Goal: Transaction & Acquisition: Purchase product/service

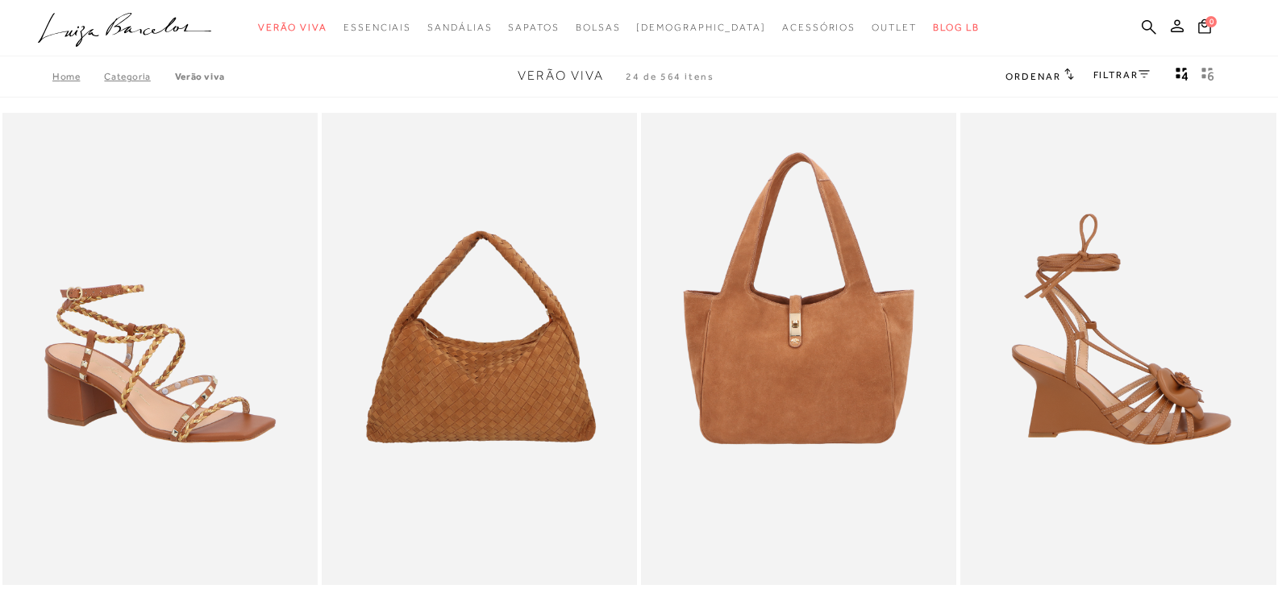
click at [1131, 390] on img at bounding box center [1119, 349] width 314 height 473
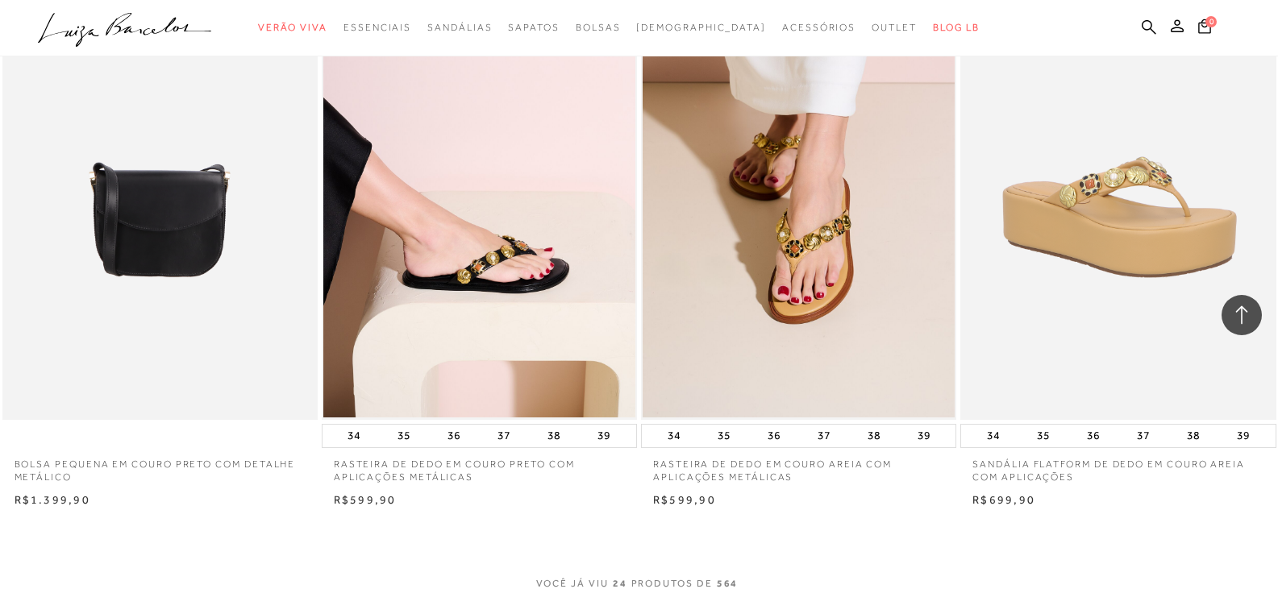
scroll to position [6770, 0]
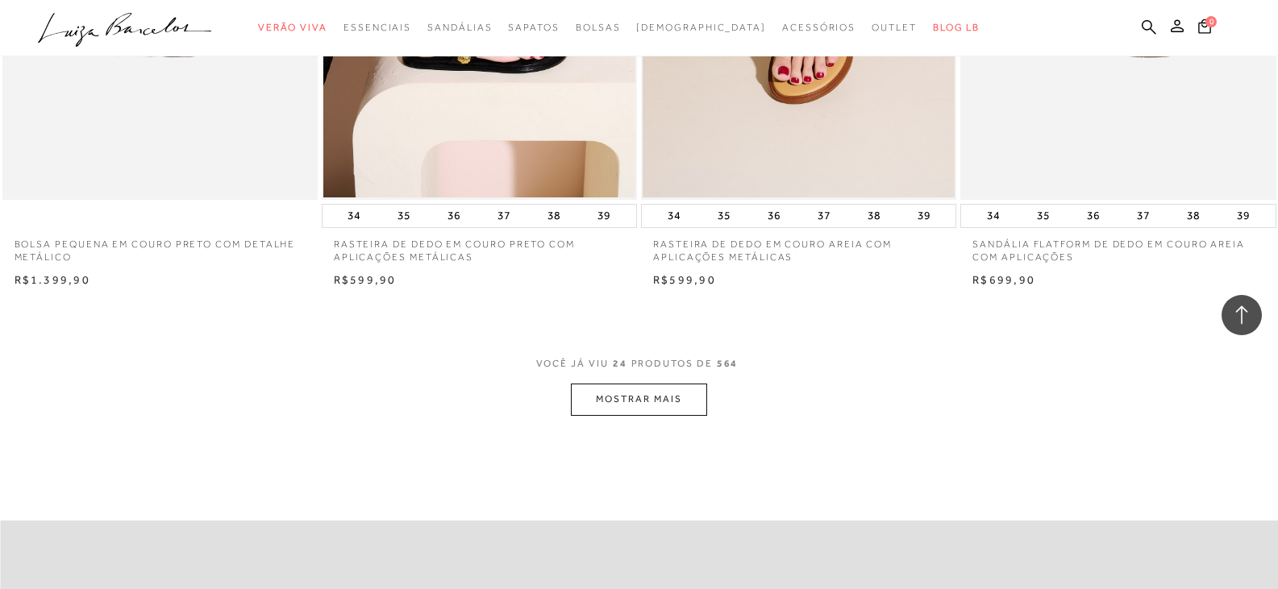
click at [622, 397] on button "MOSTRAR MAIS" at bounding box center [638, 399] width 135 height 31
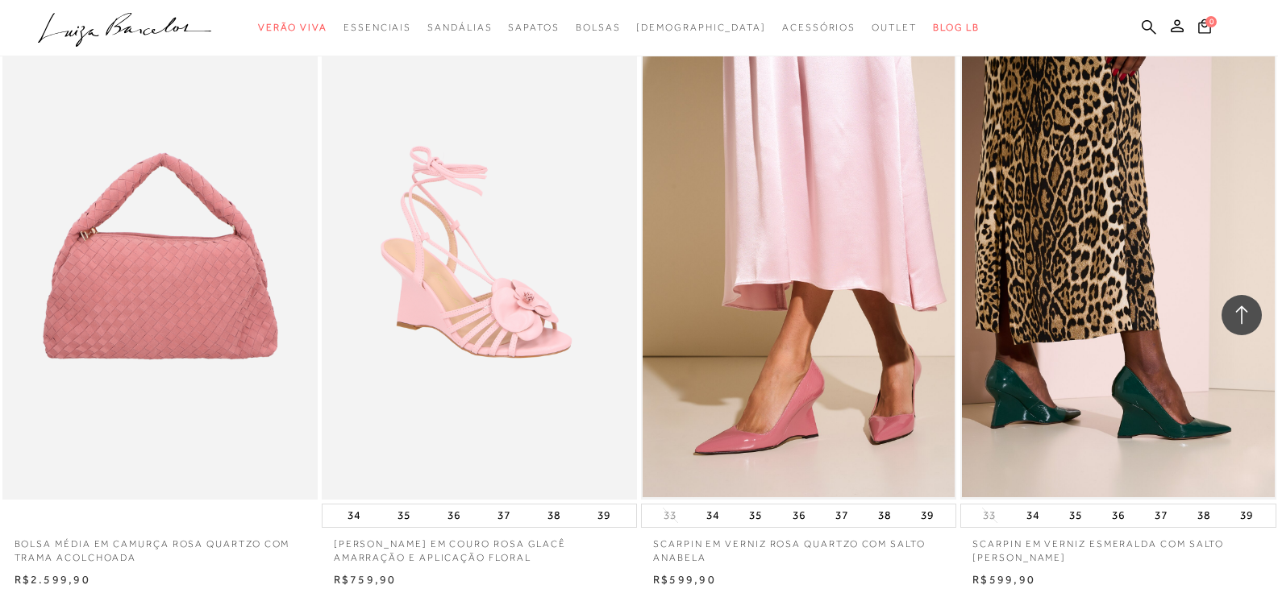
scroll to position [7093, 0]
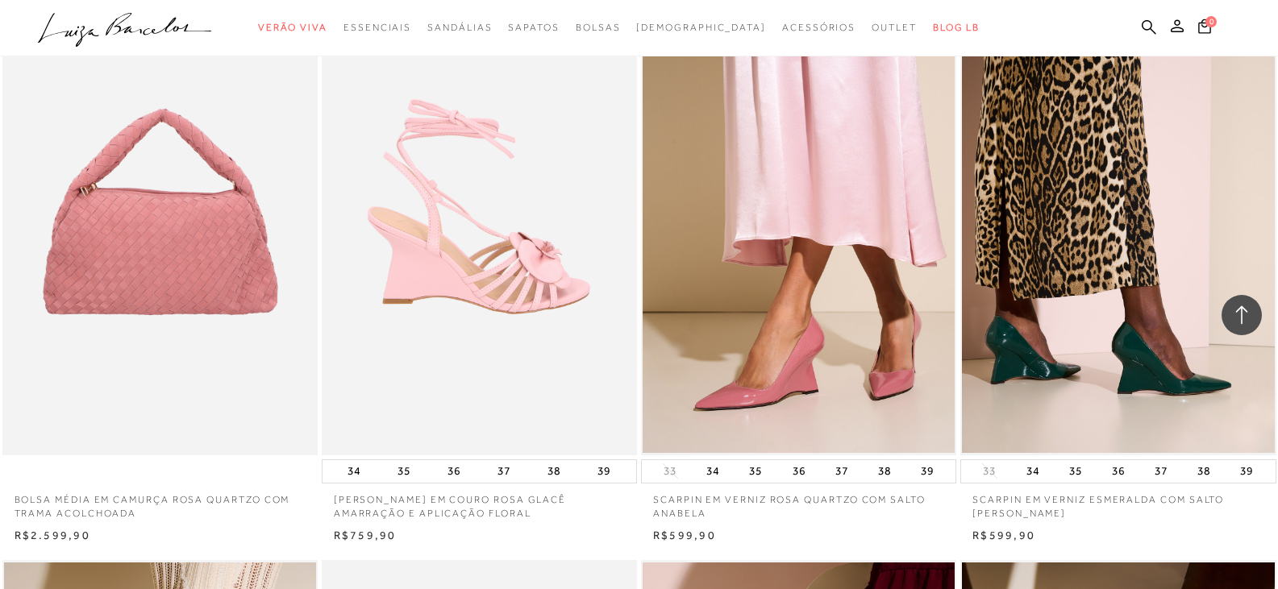
click at [476, 231] on img at bounding box center [480, 218] width 314 height 473
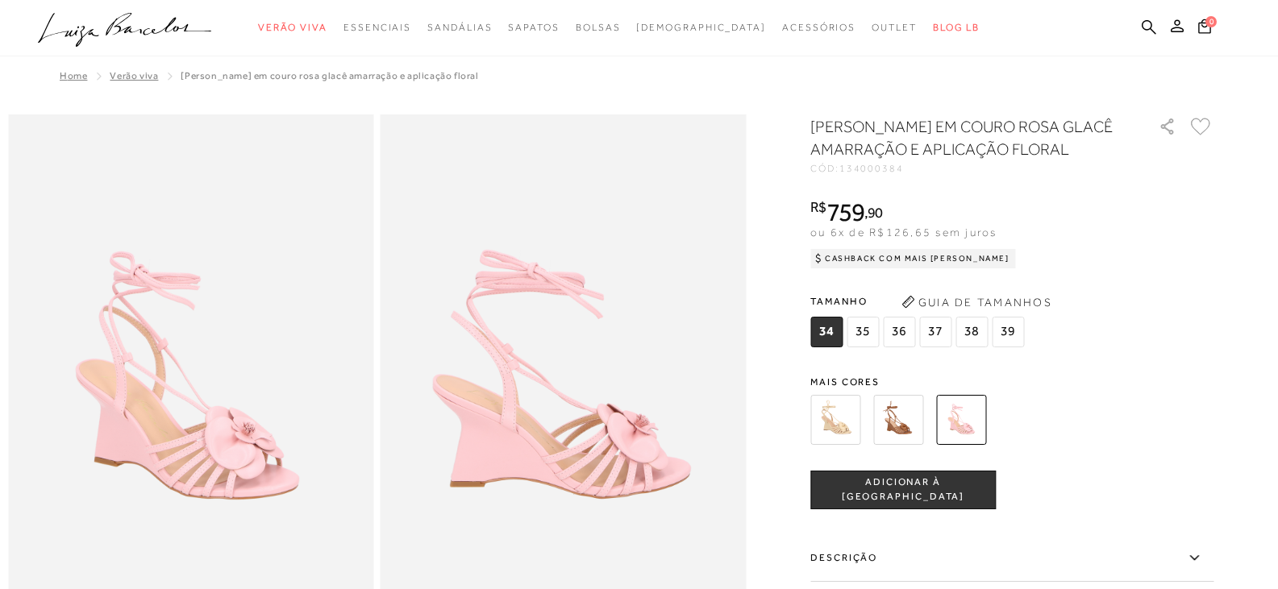
click at [916, 442] on img at bounding box center [898, 420] width 50 height 50
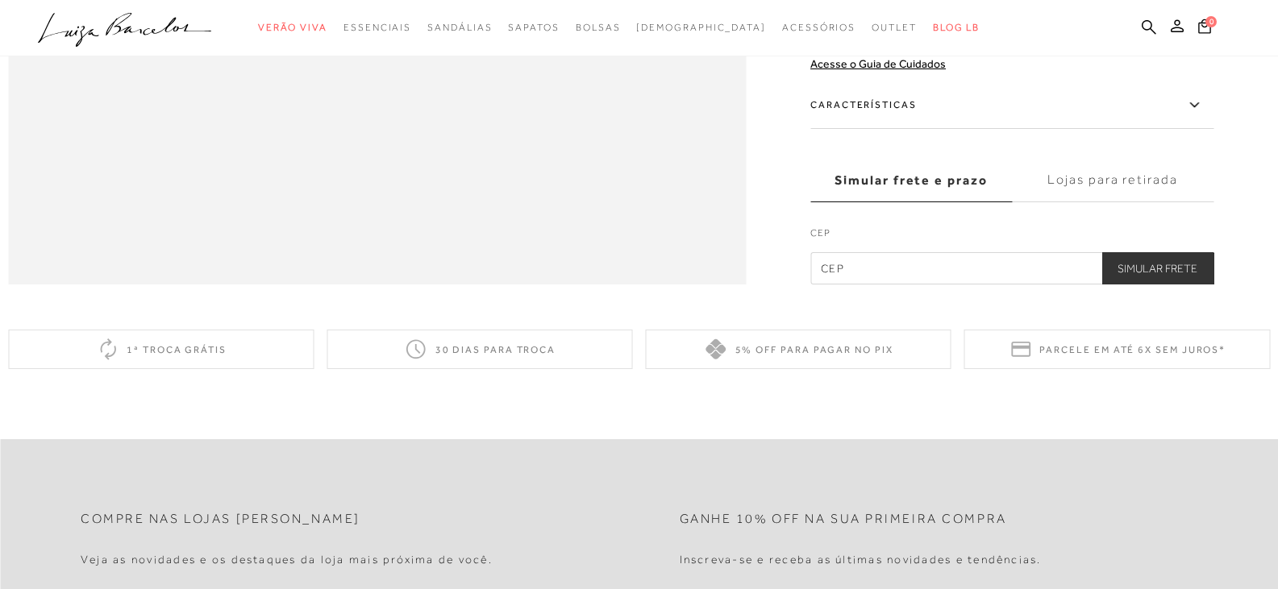
scroll to position [1779, 0]
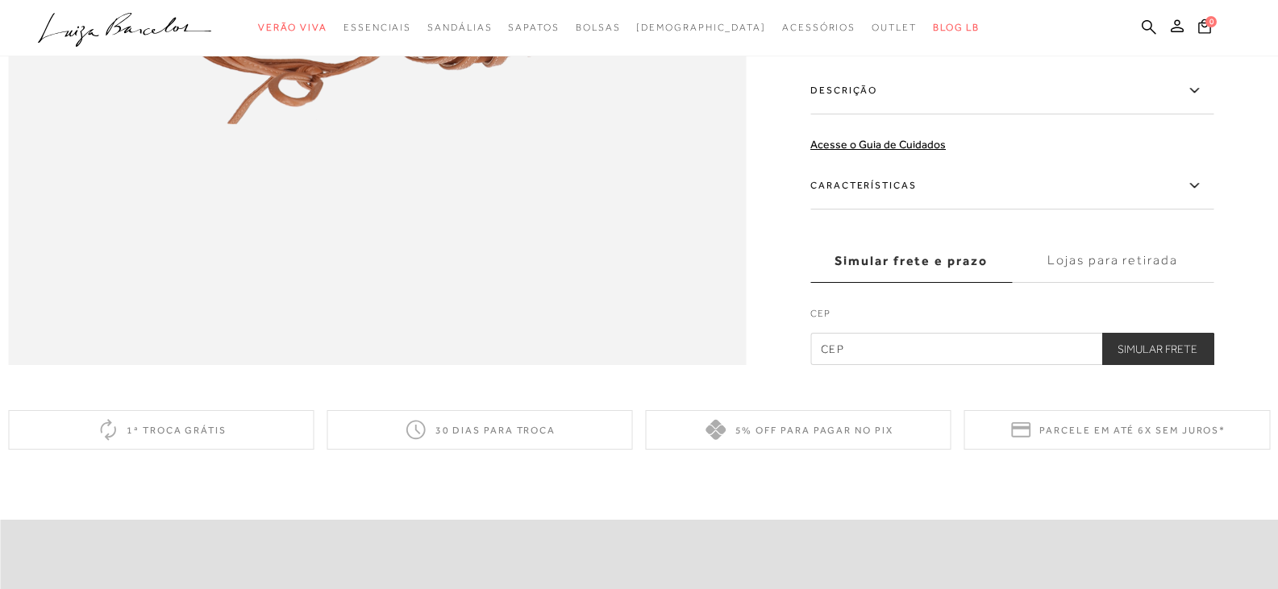
click at [1102, 210] on label "Características" at bounding box center [1011, 186] width 403 height 47
click at [0, 0] on input "Características" at bounding box center [0, 0] width 0 height 0
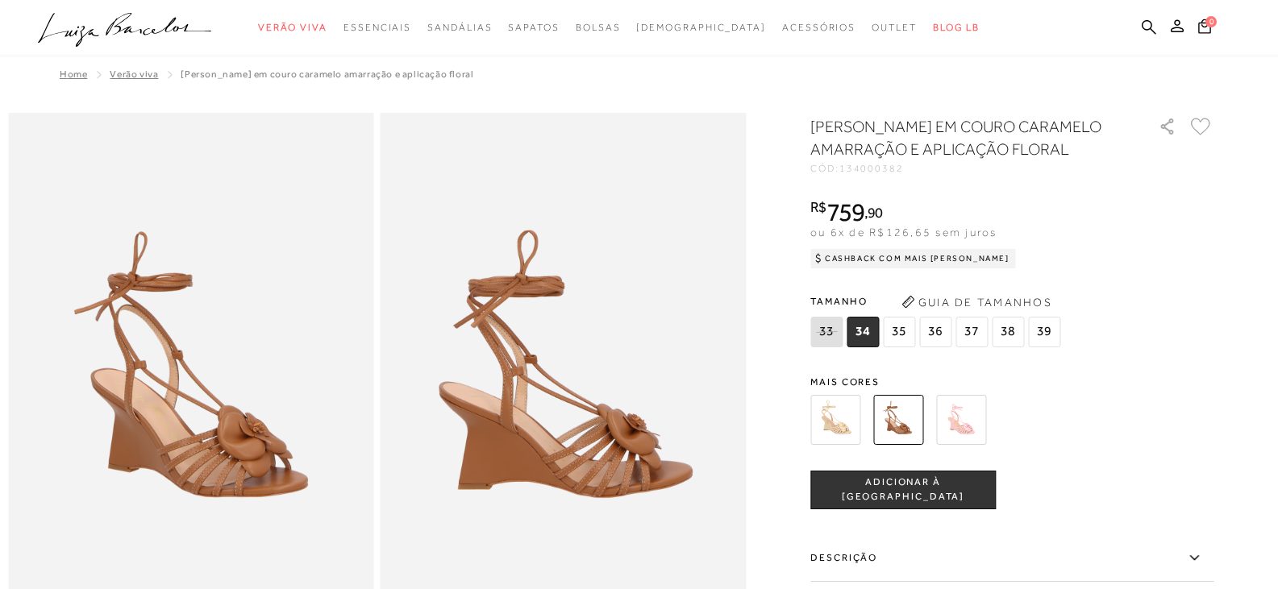
scroll to position [0, 0]
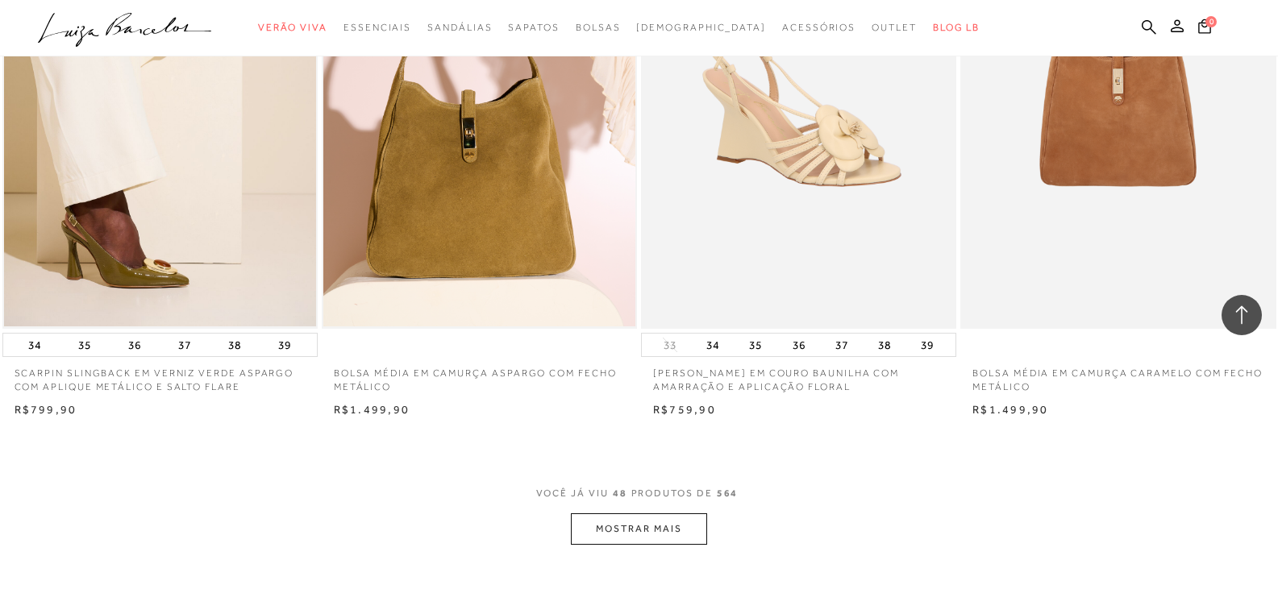
scroll to position [10143, 0]
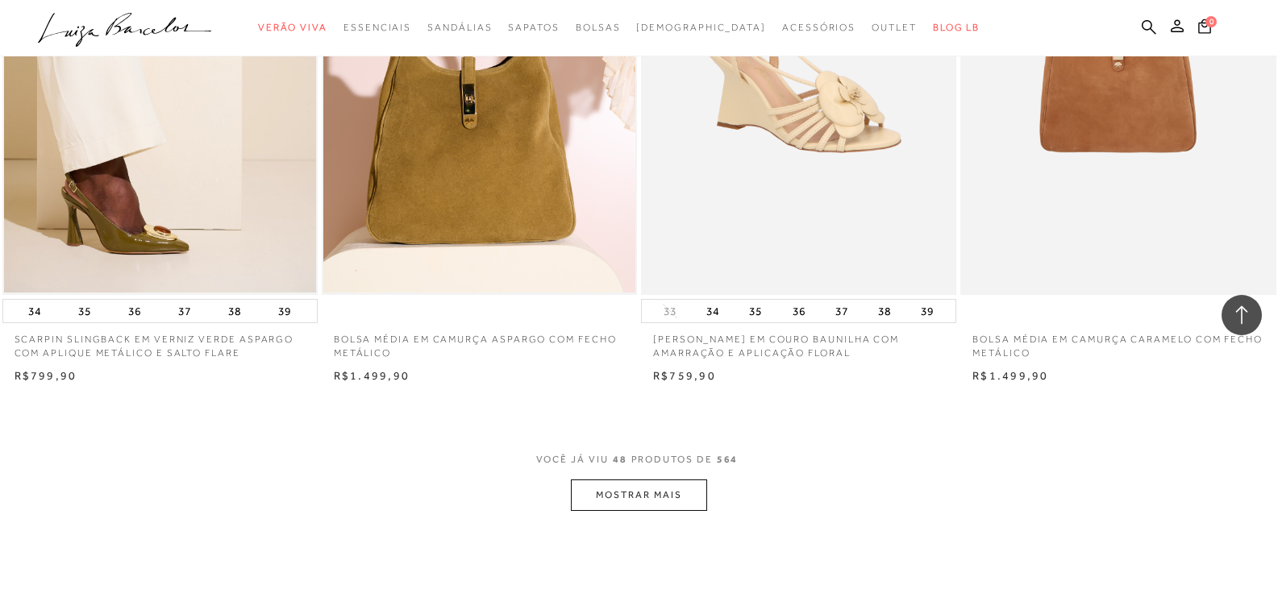
click at [646, 495] on button "MOSTRAR MAIS" at bounding box center [638, 495] width 135 height 31
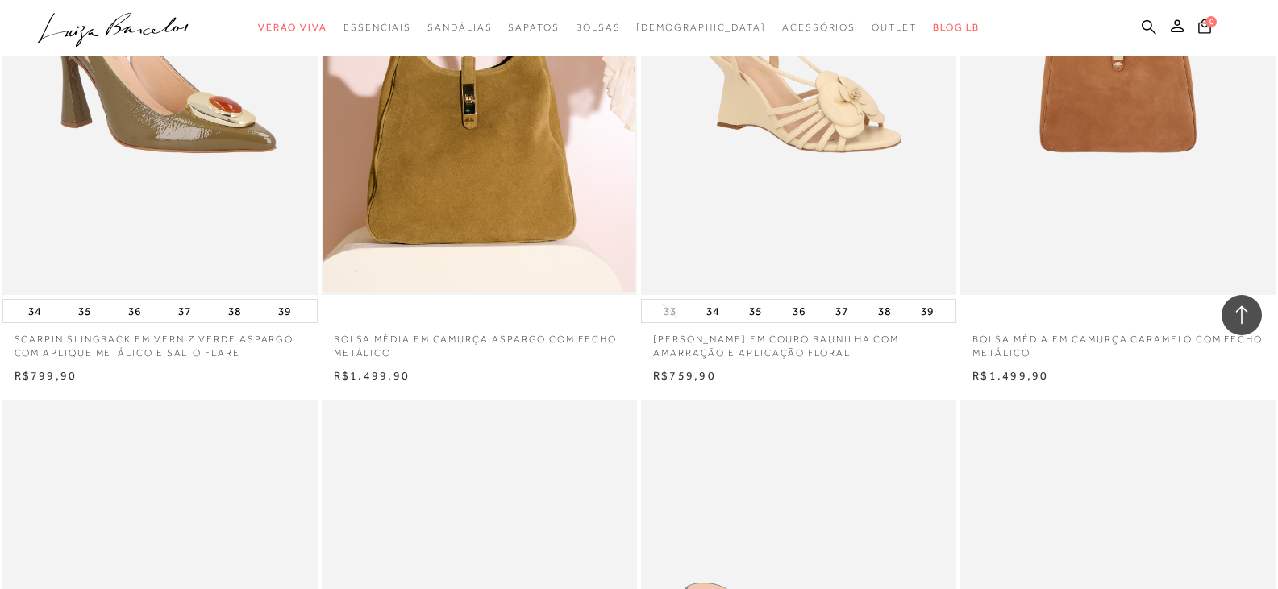
click at [151, 203] on img at bounding box center [161, 58] width 314 height 473
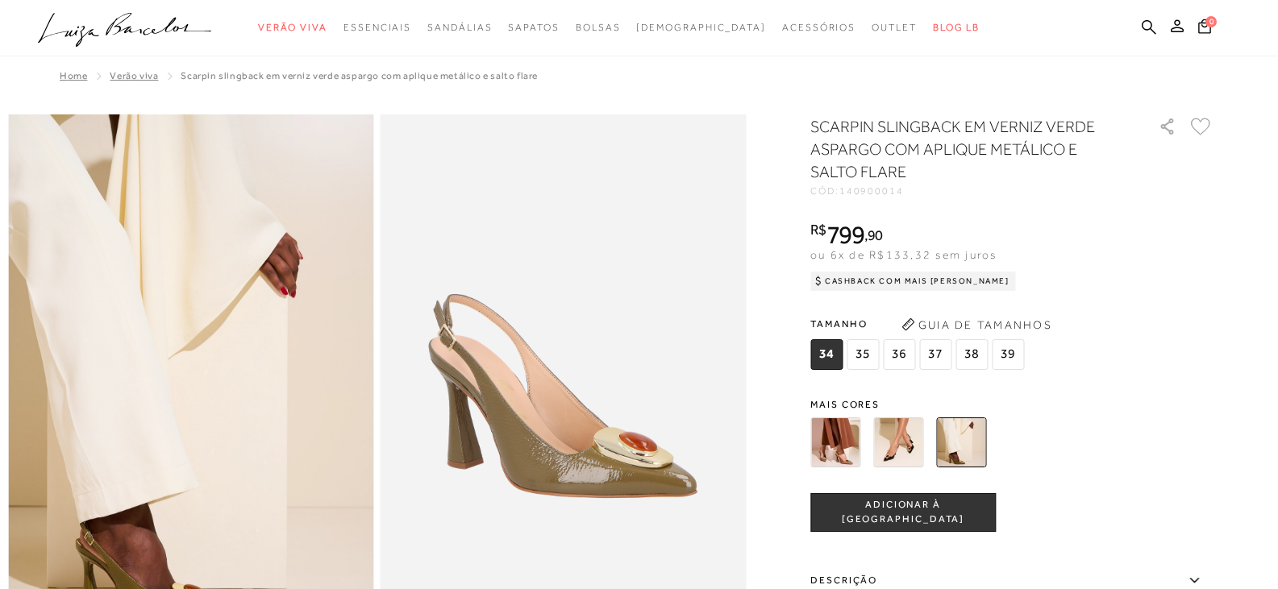
click at [845, 453] on img at bounding box center [835, 443] width 50 height 50
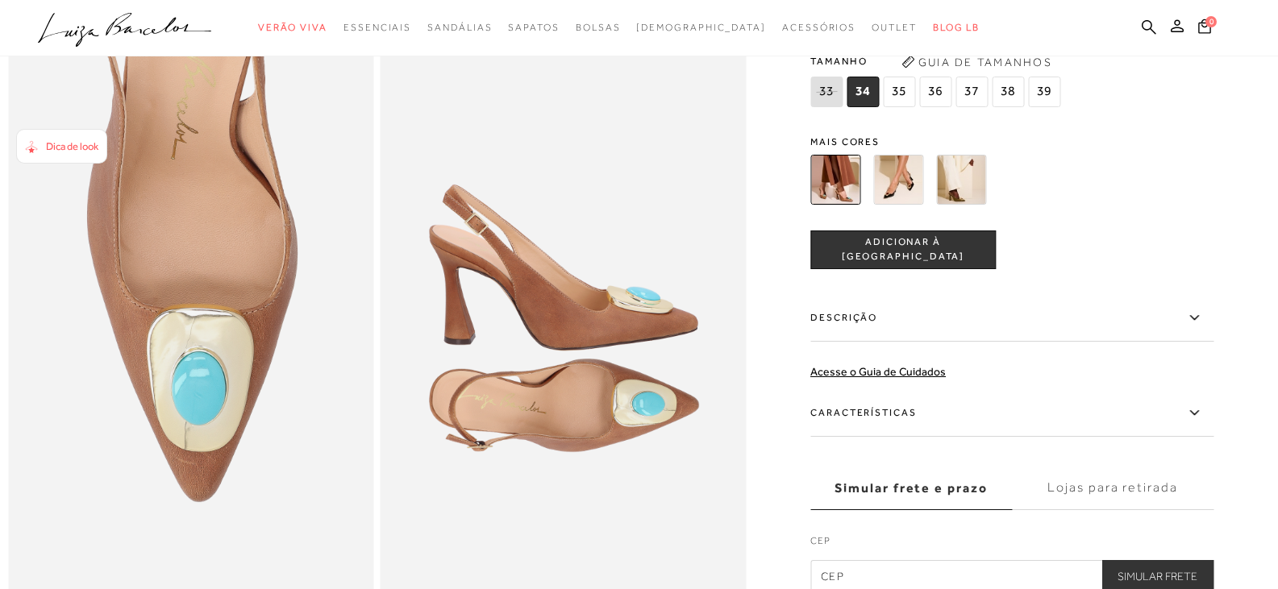
scroll to position [1128, 0]
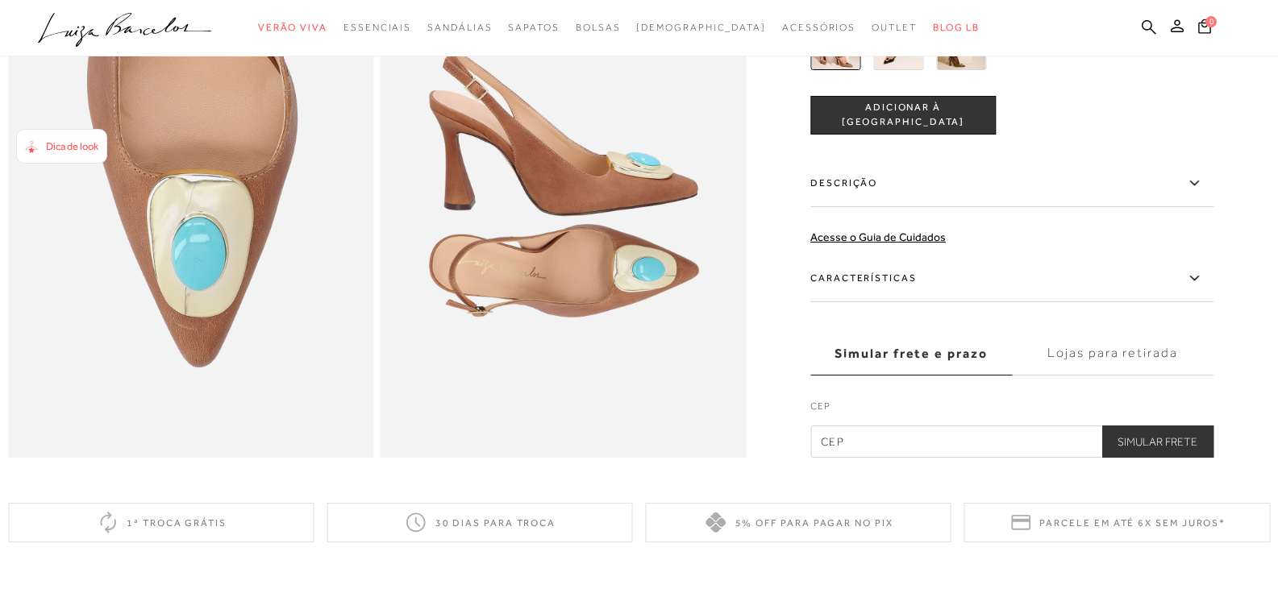
click at [1015, 299] on label "Características" at bounding box center [1011, 279] width 403 height 47
click at [0, 0] on input "Características" at bounding box center [0, 0] width 0 height 0
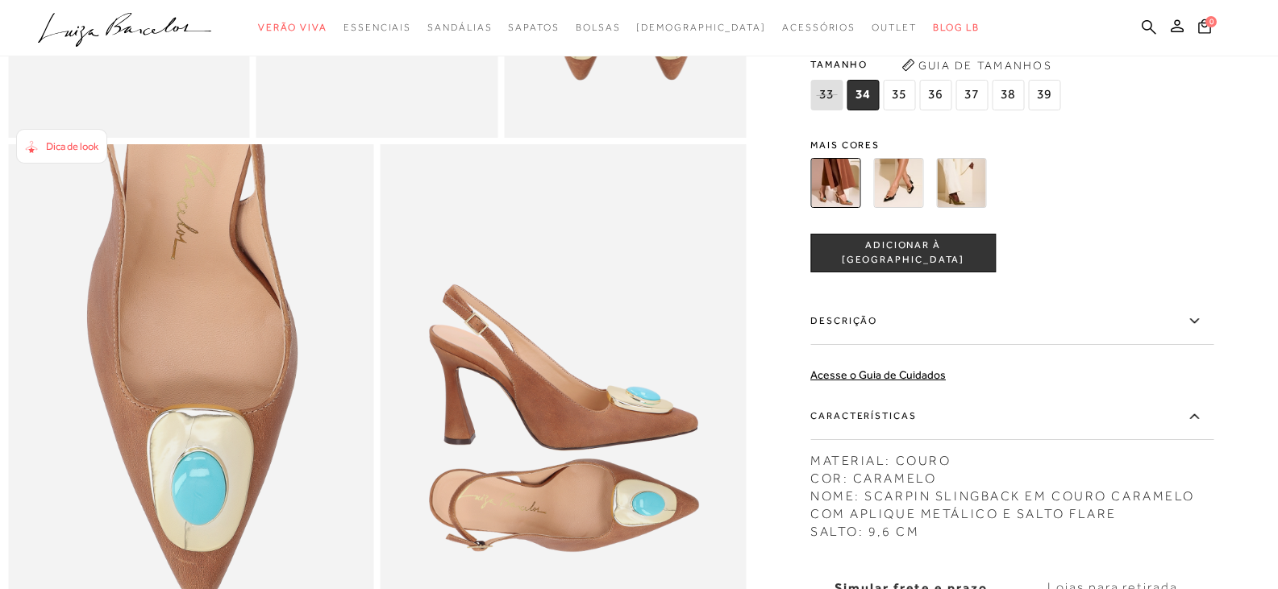
scroll to position [725, 0]
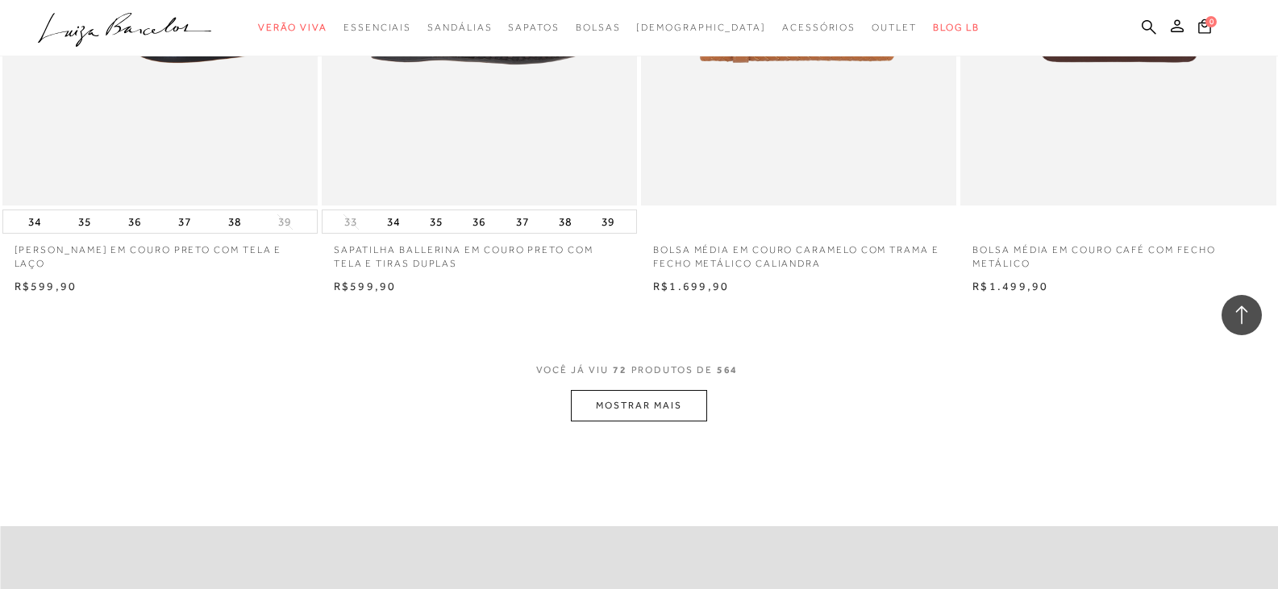
scroll to position [13701, 0]
click at [654, 410] on button "MOSTRAR MAIS" at bounding box center [638, 404] width 135 height 31
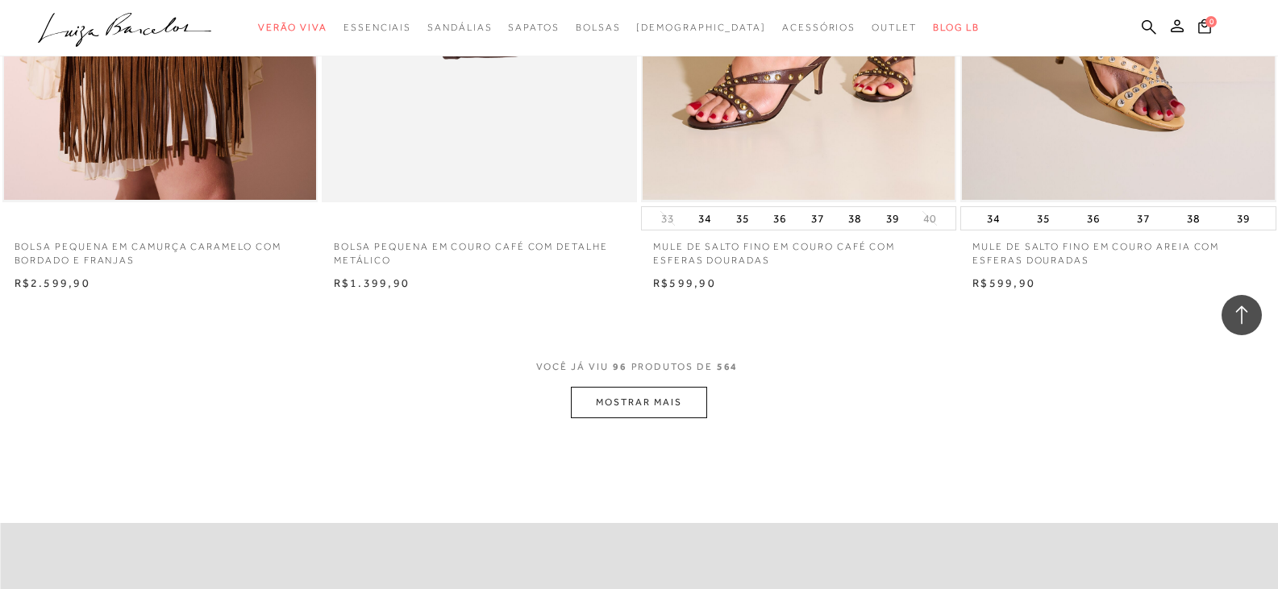
scroll to position [17166, 0]
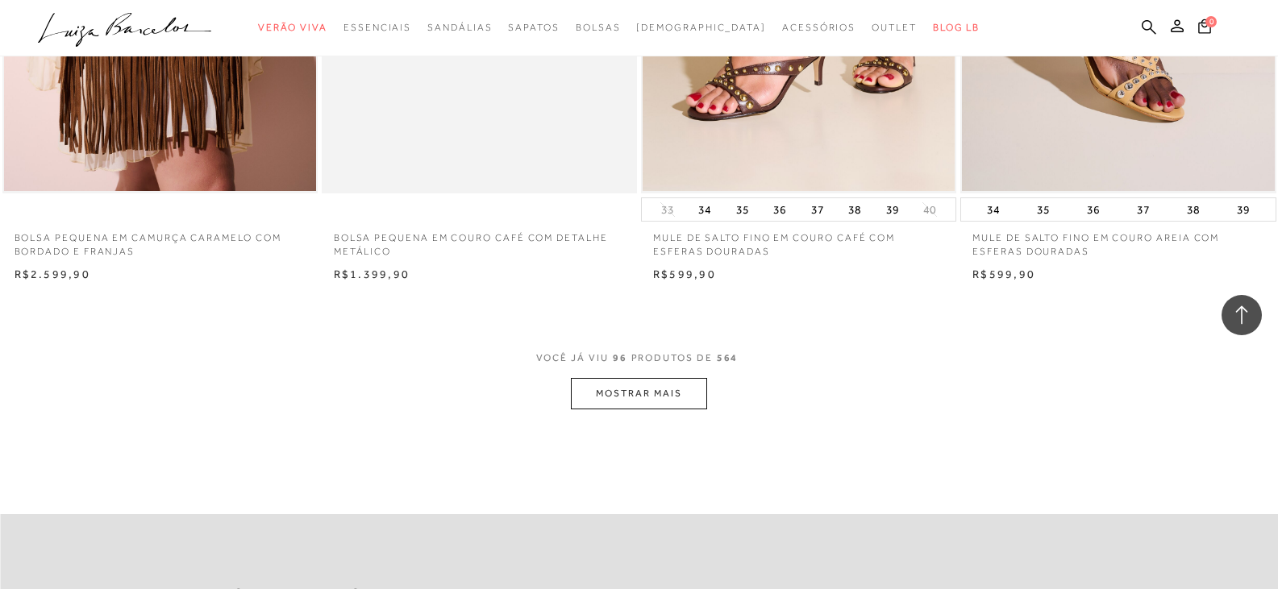
click at [659, 392] on button "MOSTRAR MAIS" at bounding box center [638, 393] width 135 height 31
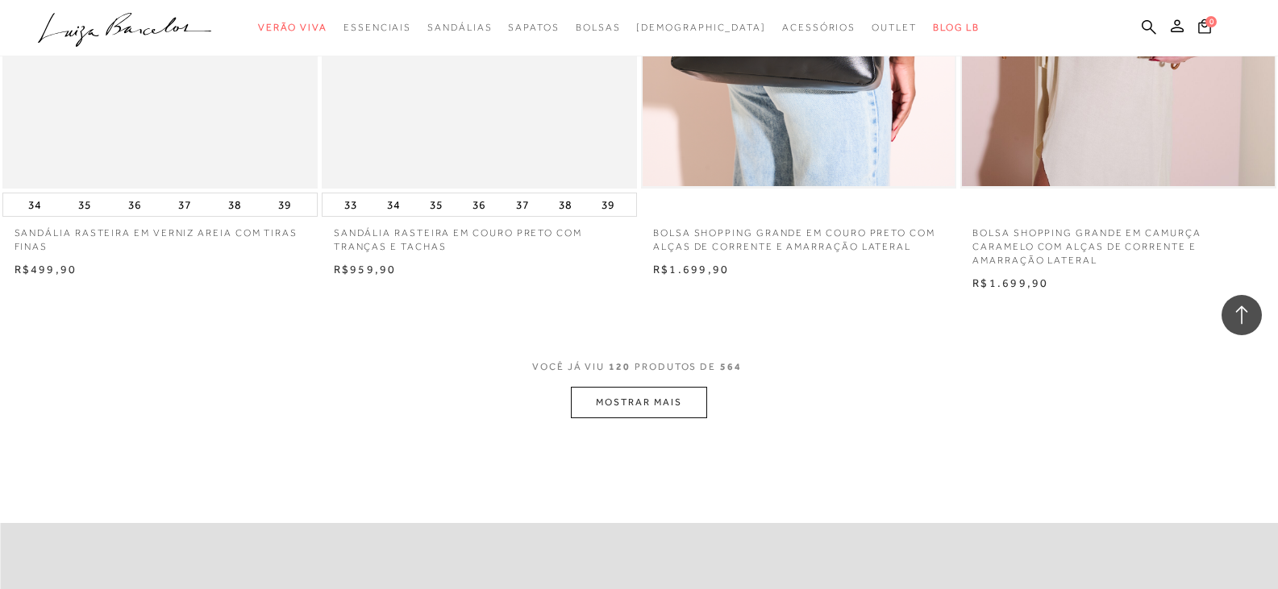
scroll to position [20874, 0]
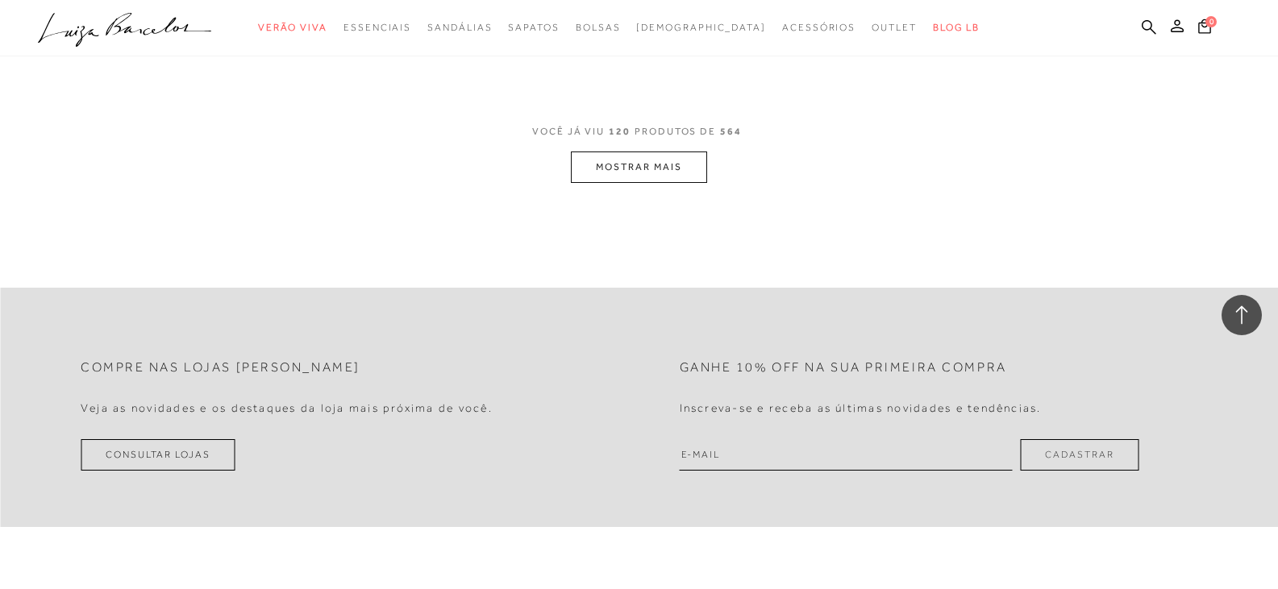
click at [660, 179] on button "MOSTRAR MAIS" at bounding box center [638, 167] width 135 height 31
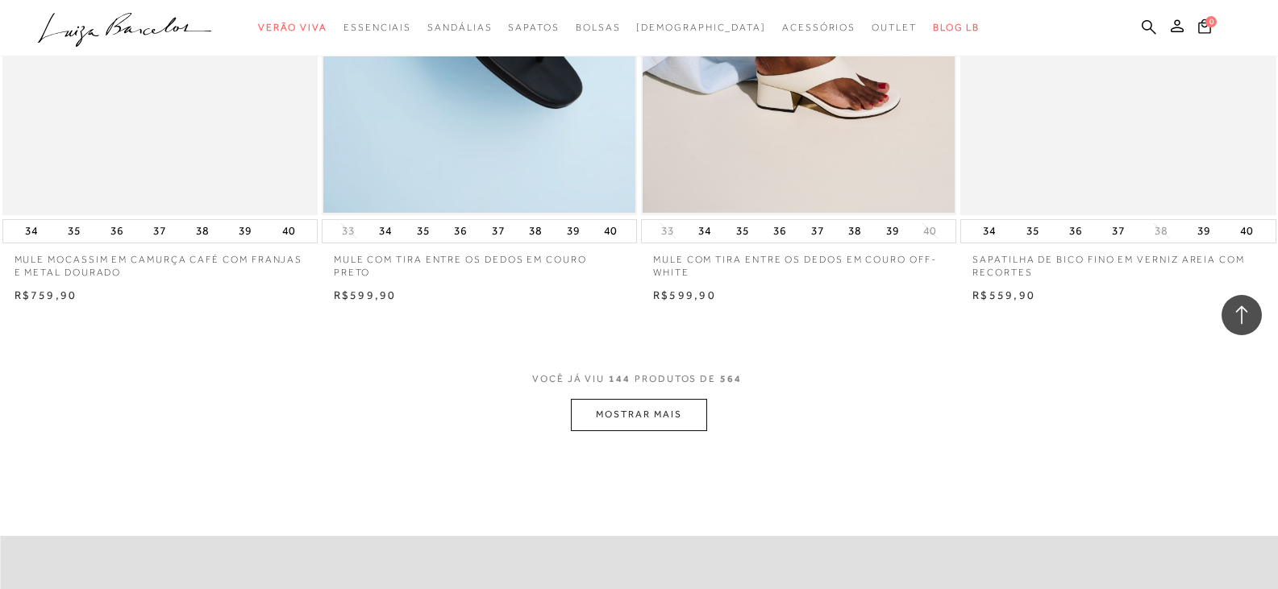
scroll to position [24098, 0]
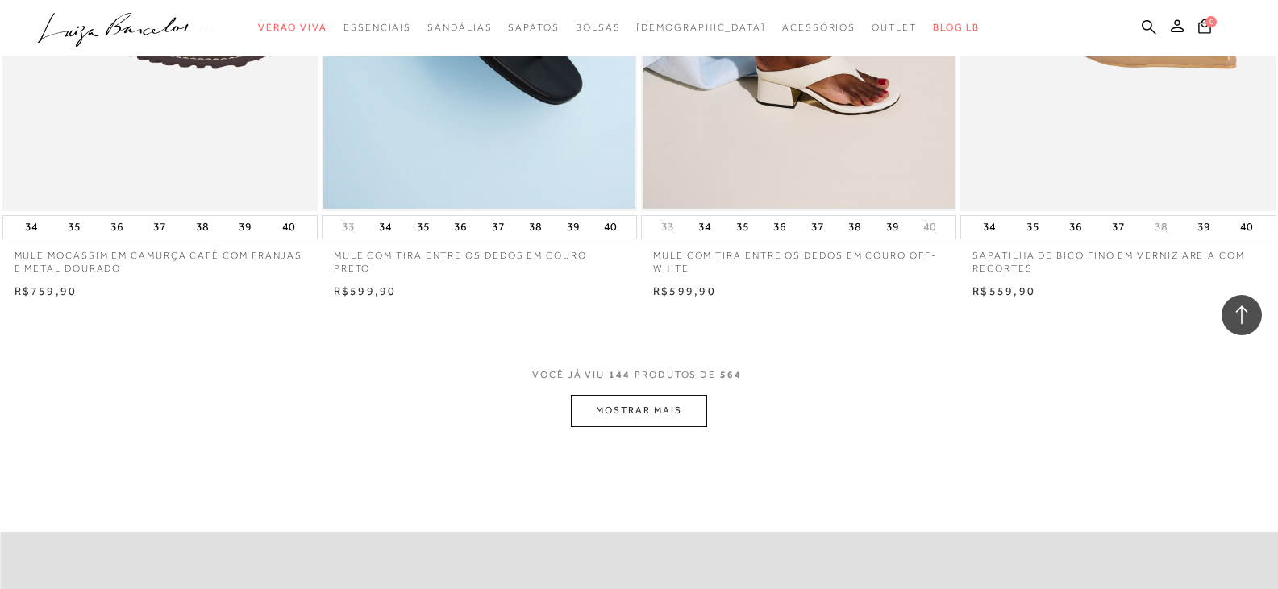
click at [634, 409] on button "MOSTRAR MAIS" at bounding box center [638, 410] width 135 height 31
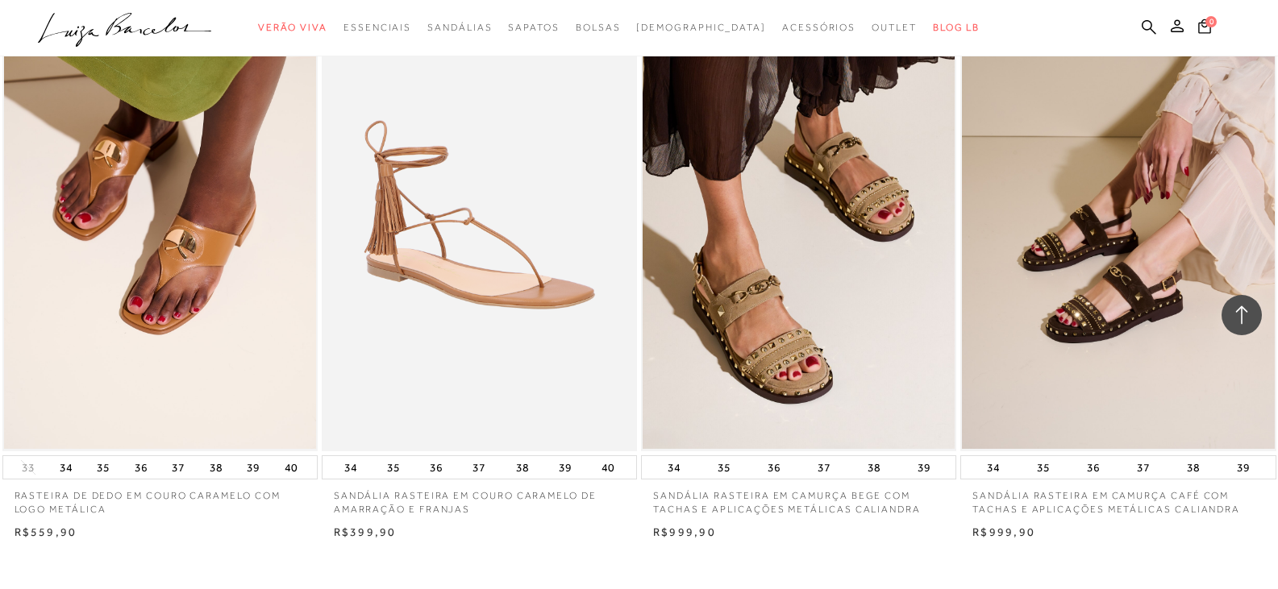
scroll to position [27483, 0]
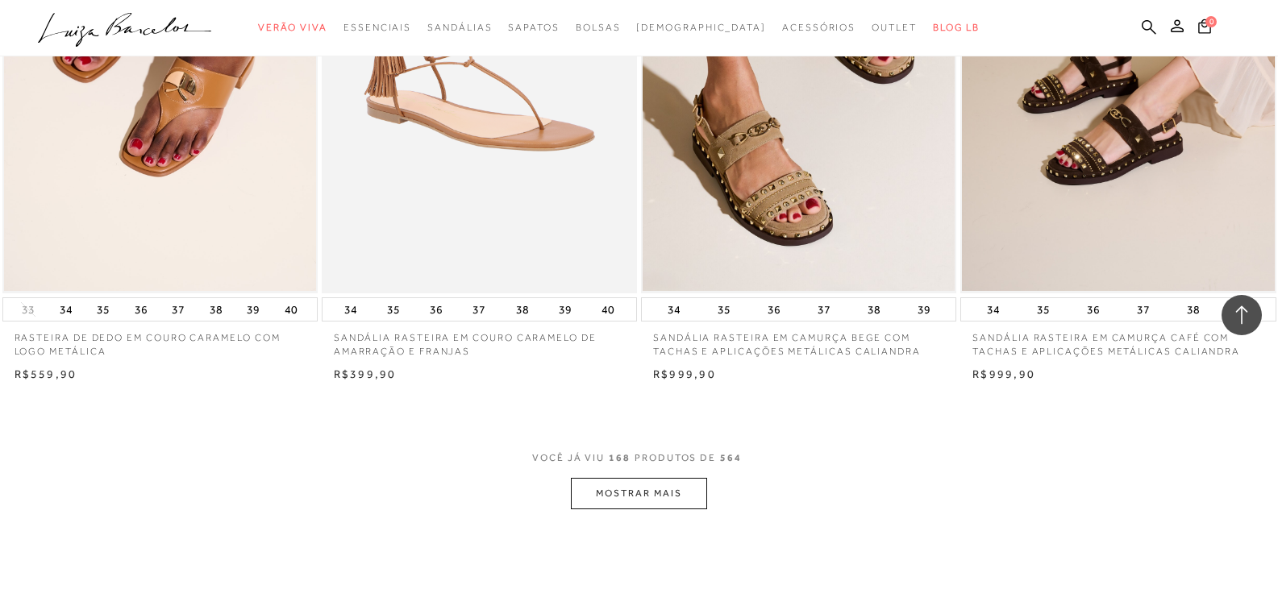
click at [633, 482] on button "MOSTRAR MAIS" at bounding box center [638, 493] width 135 height 31
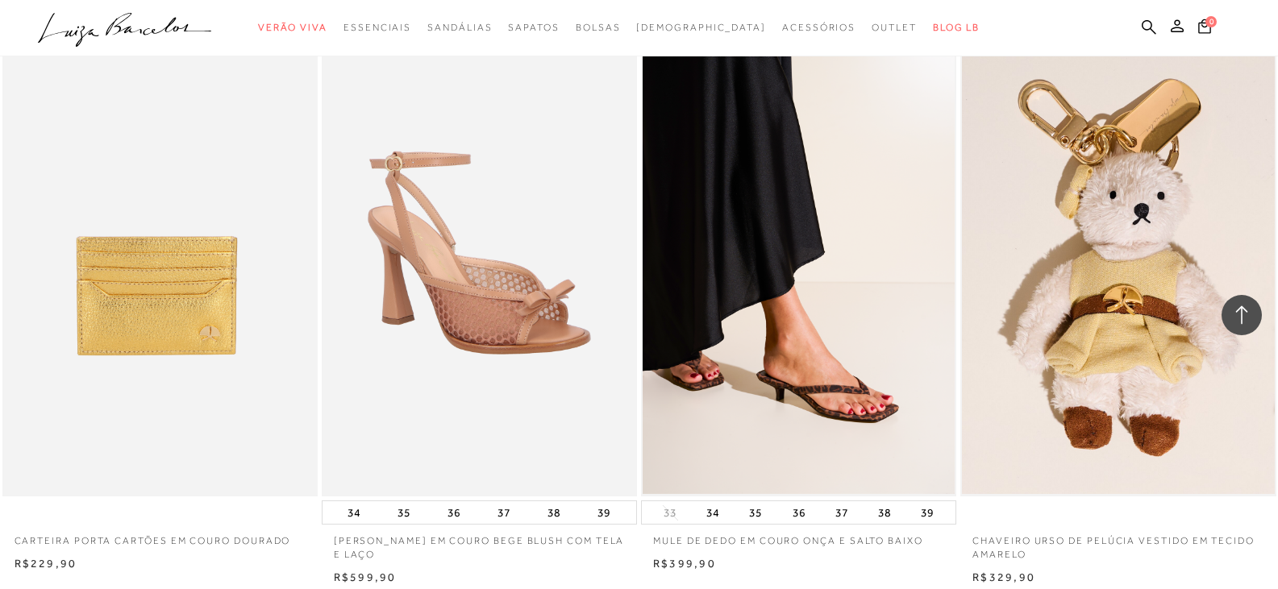
scroll to position [30143, 0]
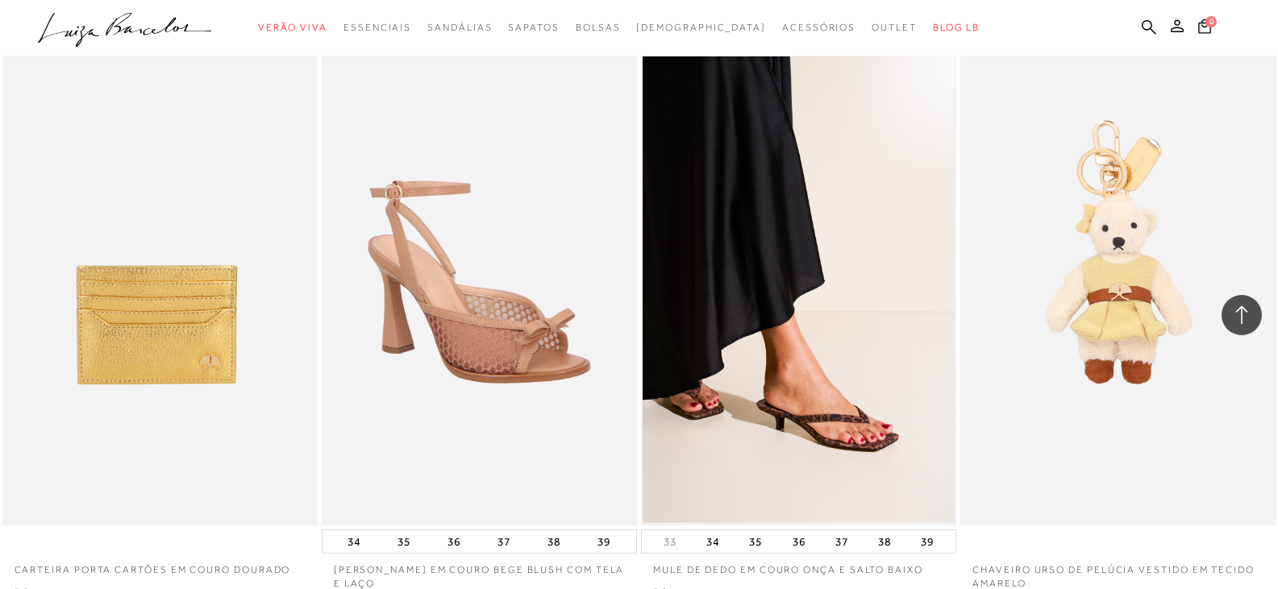
click at [1127, 345] on img at bounding box center [1119, 288] width 314 height 473
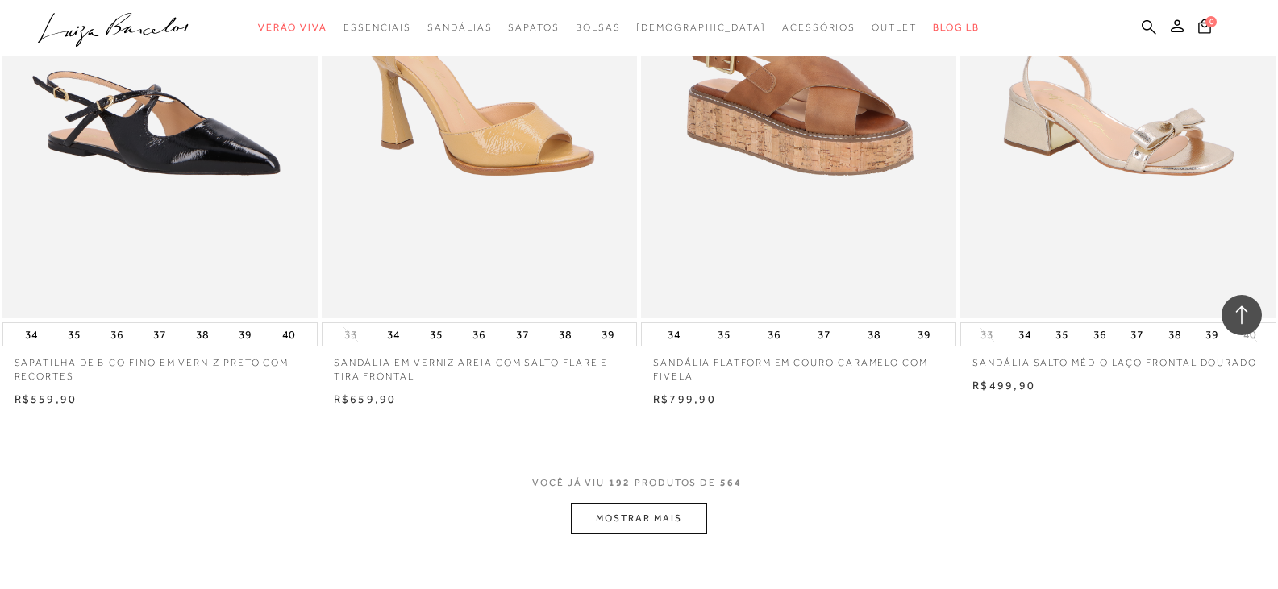
scroll to position [30950, 0]
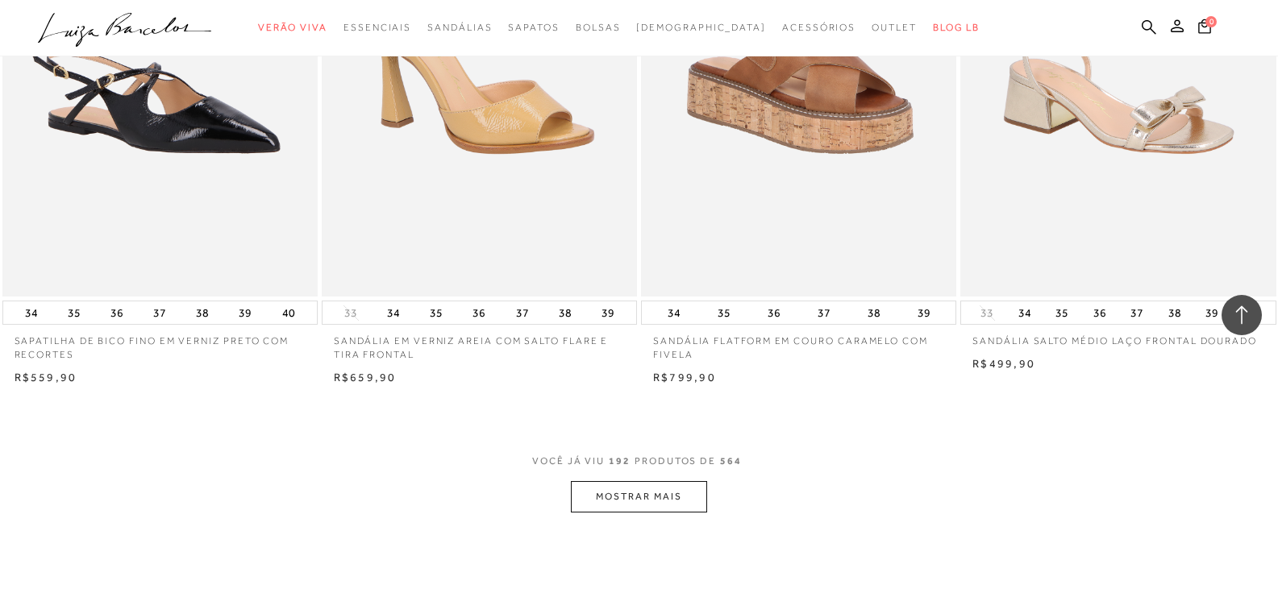
click at [671, 498] on button "MOSTRAR MAIS" at bounding box center [638, 496] width 135 height 31
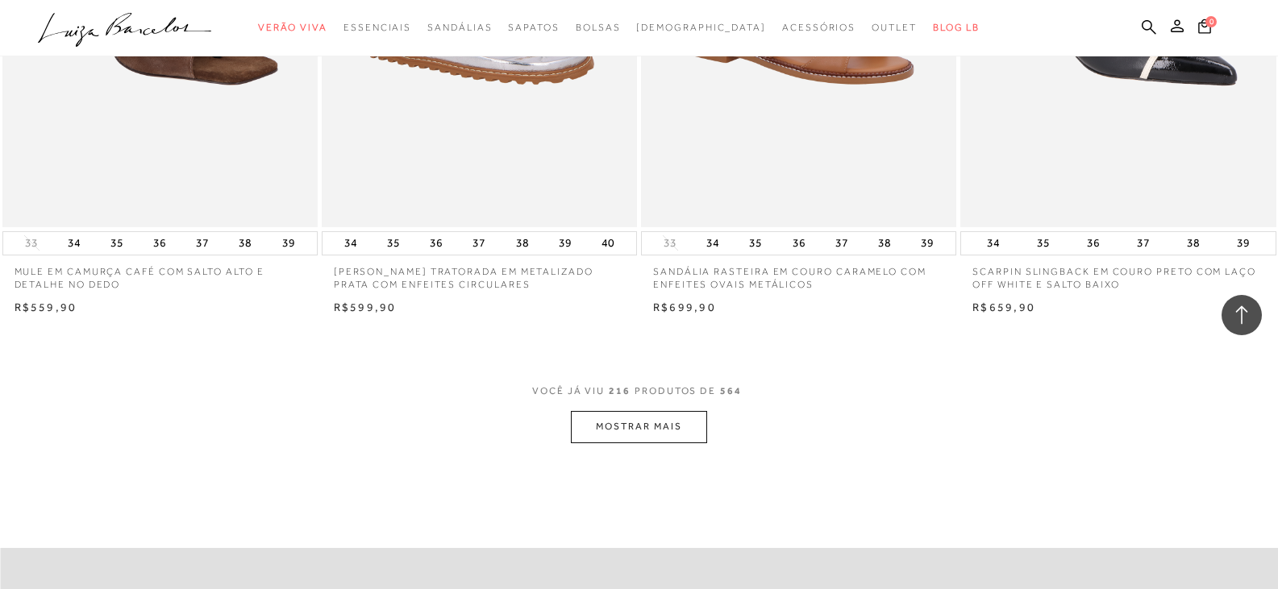
scroll to position [34496, 0]
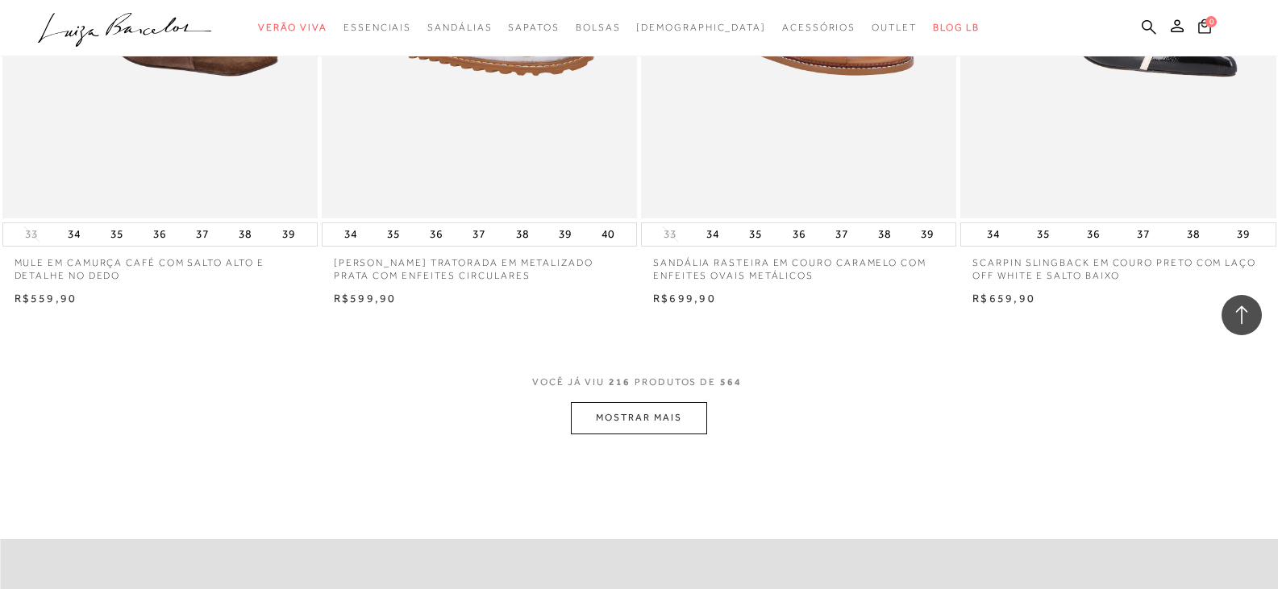
click at [652, 411] on button "MOSTRAR MAIS" at bounding box center [638, 417] width 135 height 31
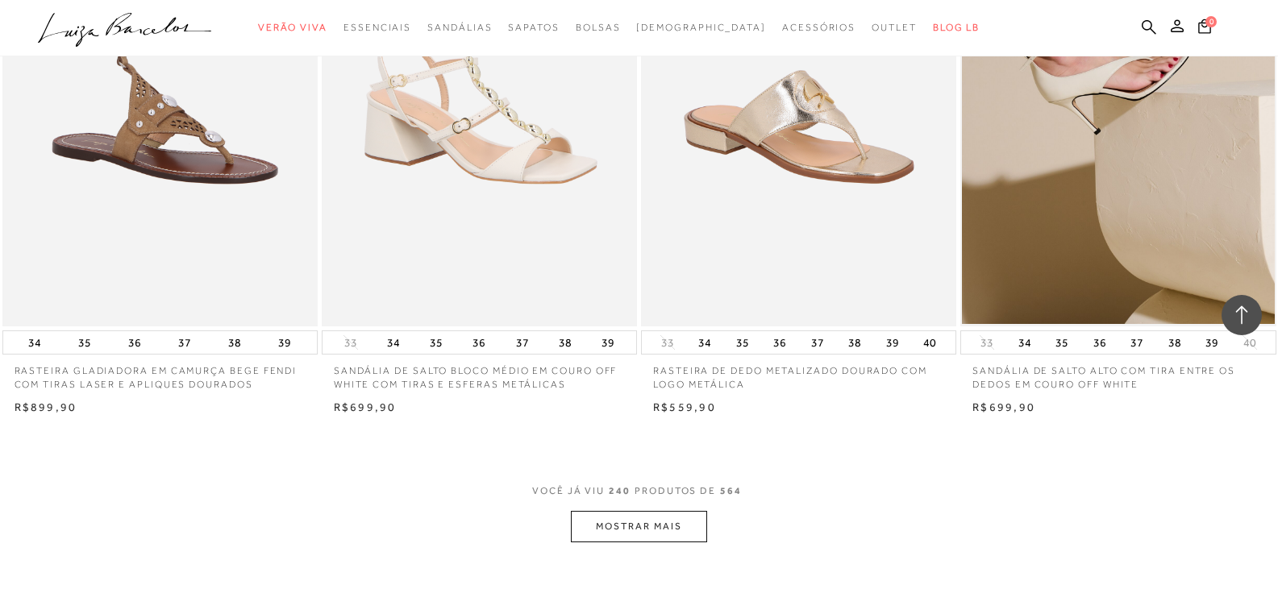
scroll to position [37962, 0]
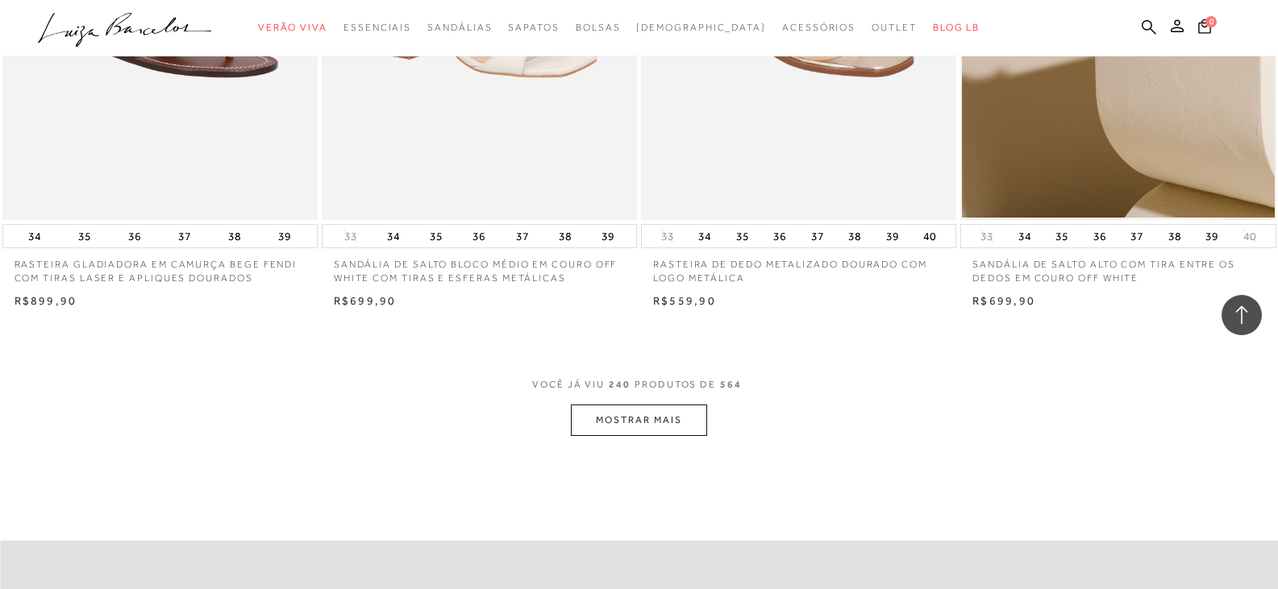
click at [679, 435] on button "MOSTRAR MAIS" at bounding box center [638, 420] width 135 height 31
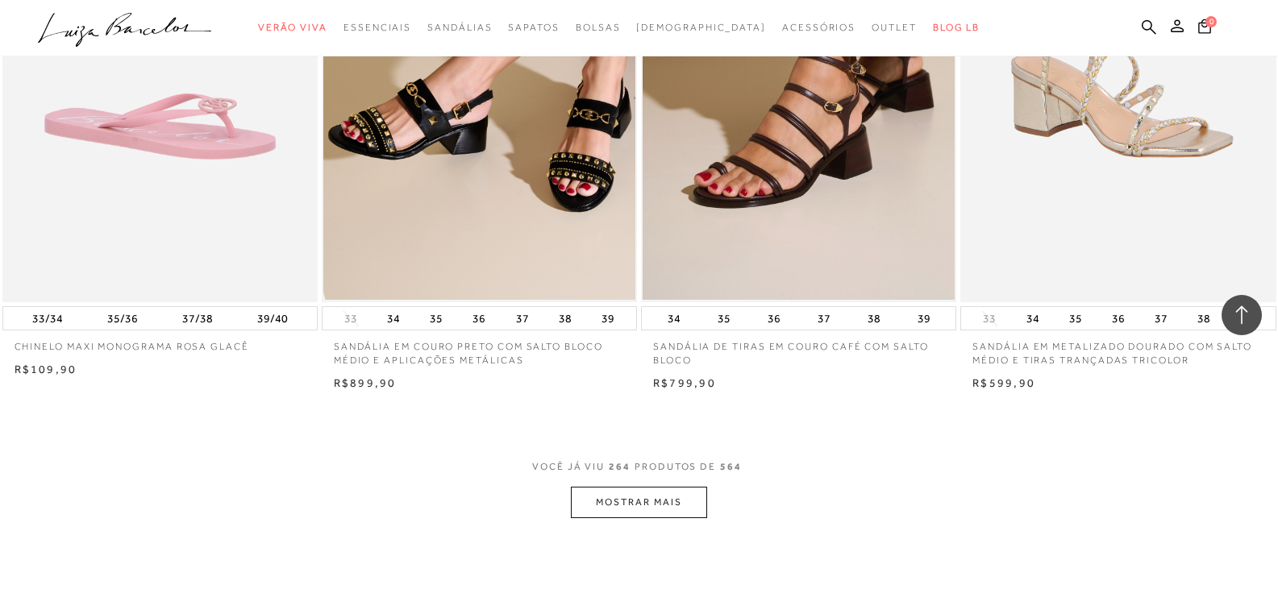
scroll to position [41509, 0]
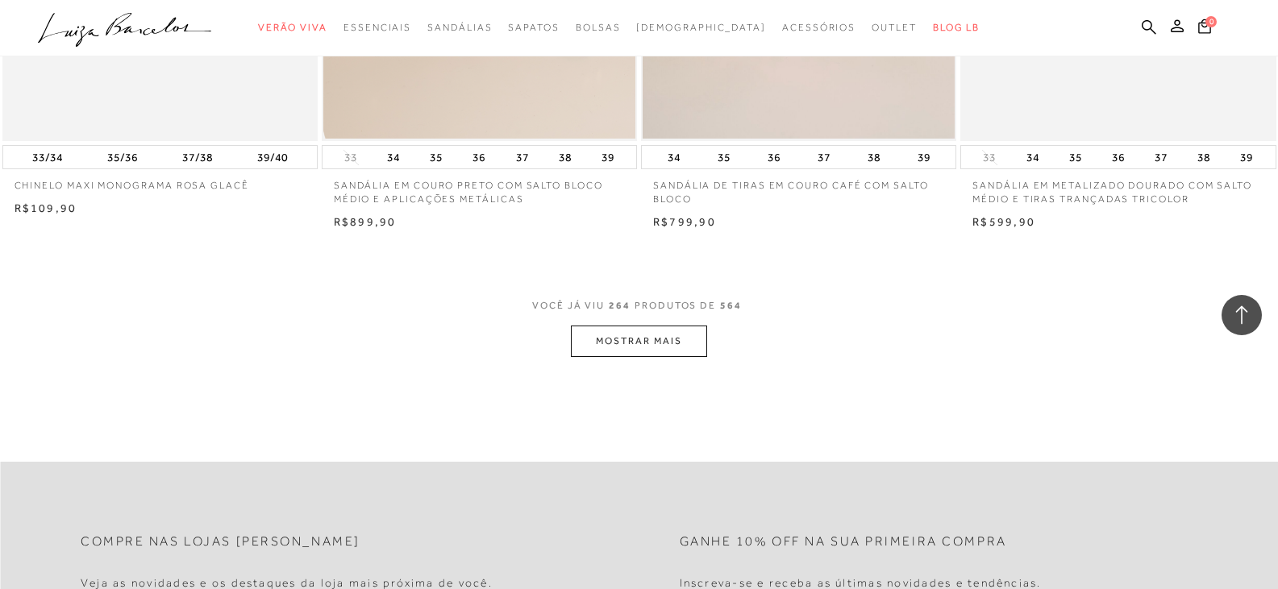
click at [659, 341] on button "MOSTRAR MAIS" at bounding box center [638, 341] width 135 height 31
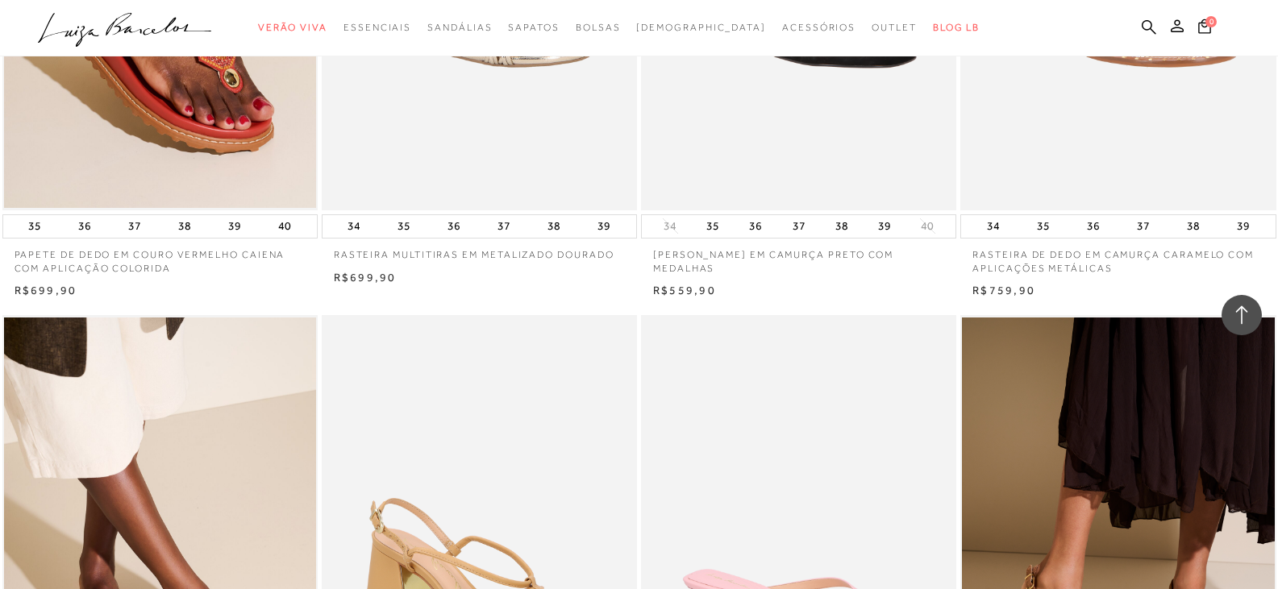
scroll to position [44572, 0]
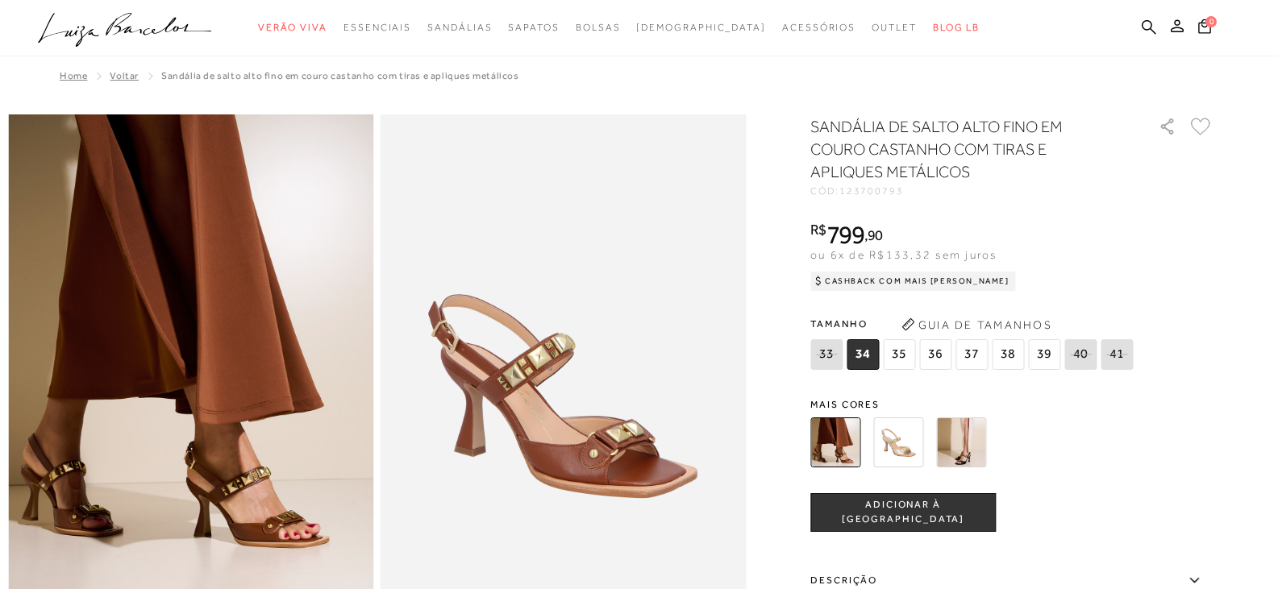
click at [608, 343] on img at bounding box center [563, 388] width 366 height 548
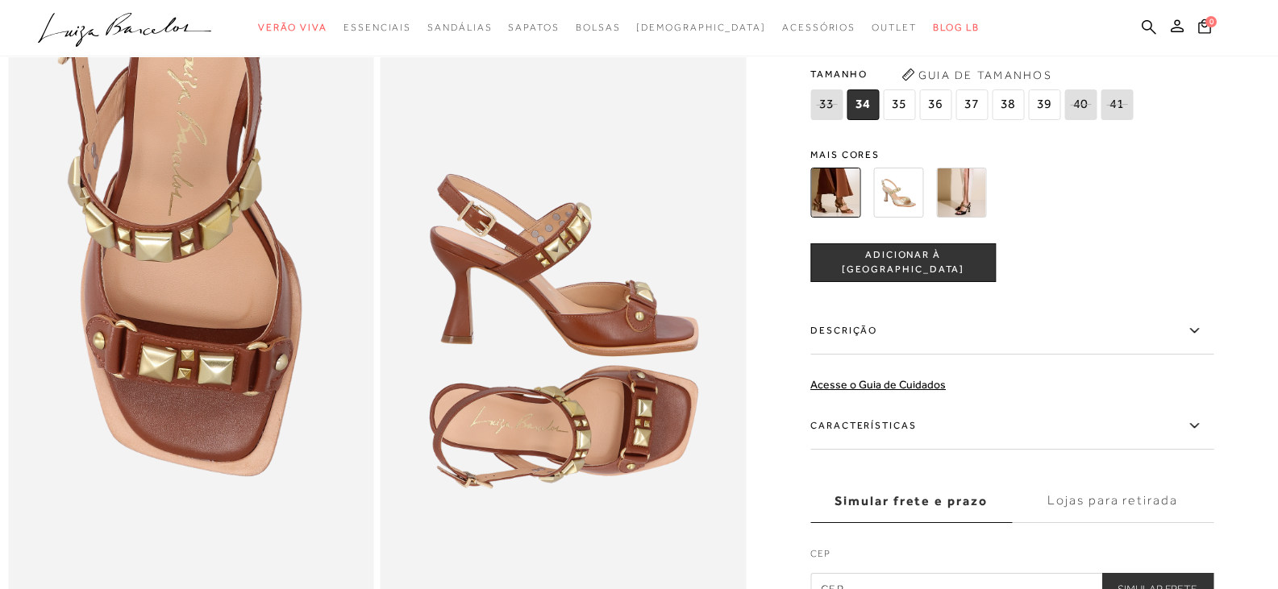
scroll to position [967, 0]
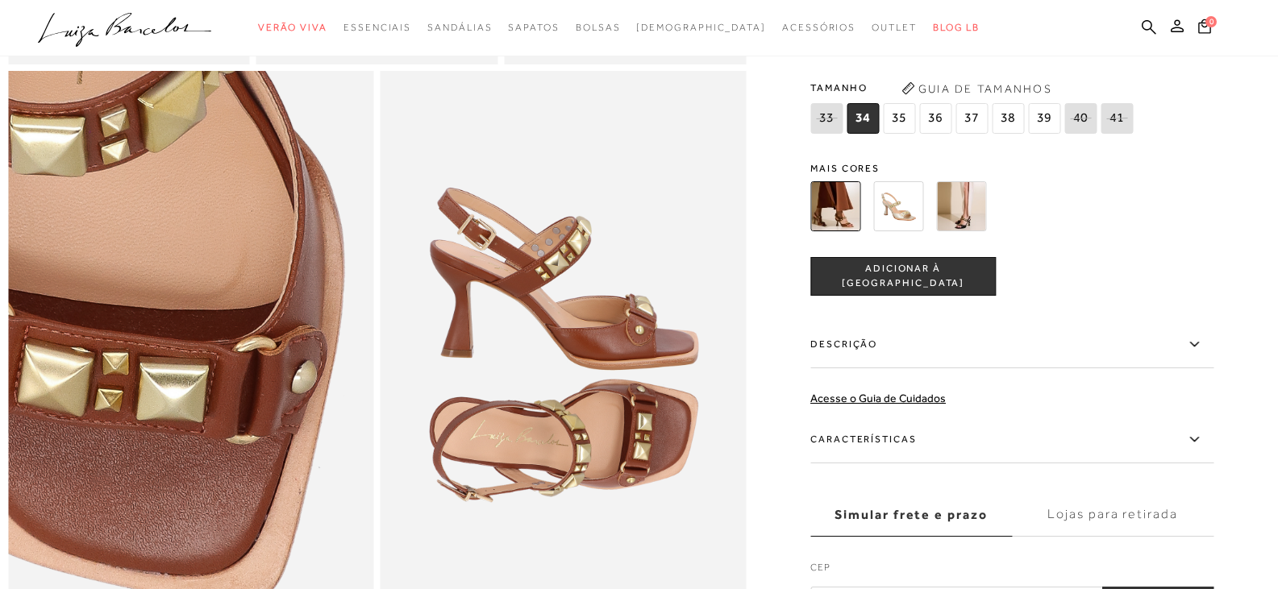
click at [258, 395] on img at bounding box center [122, 314] width 731 height 1097
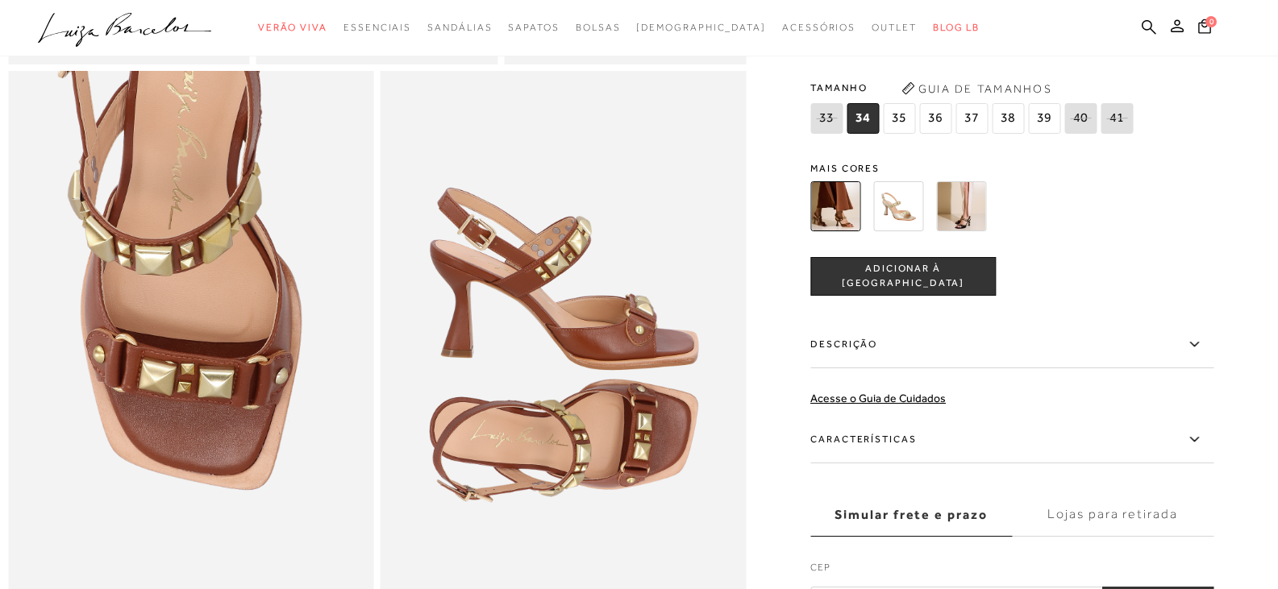
click at [984, 463] on label "Características" at bounding box center [1011, 440] width 403 height 47
click at [0, 0] on input "Características" at bounding box center [0, 0] width 0 height 0
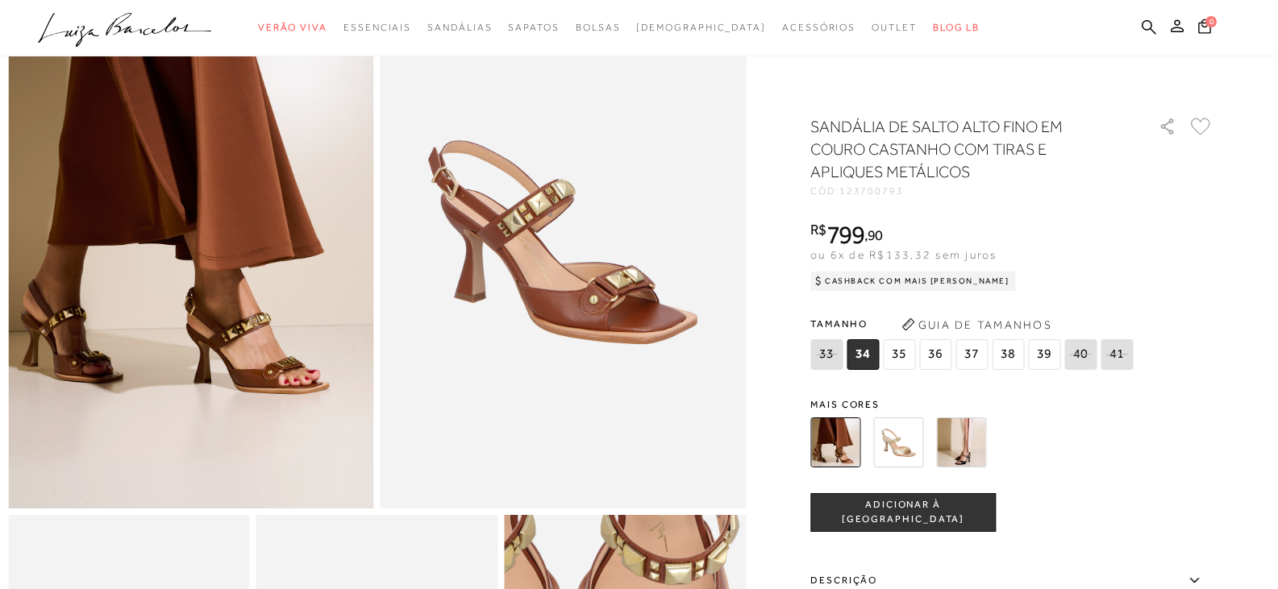
scroll to position [81, 0]
